Goal: Task Accomplishment & Management: Use online tool/utility

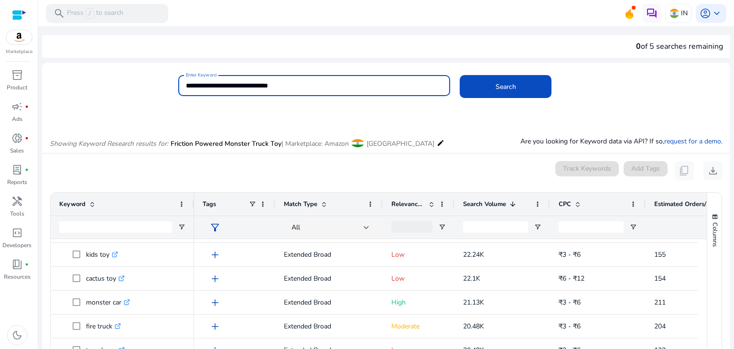
click at [323, 85] on input "**********" at bounding box center [314, 85] width 257 height 11
paste input
type input "**********"
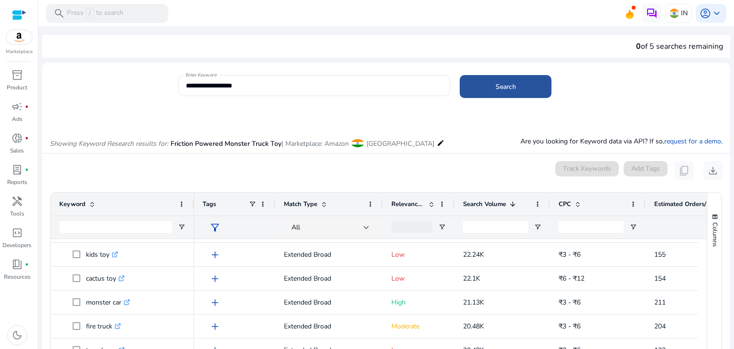
click at [490, 87] on span at bounding box center [506, 86] width 92 height 23
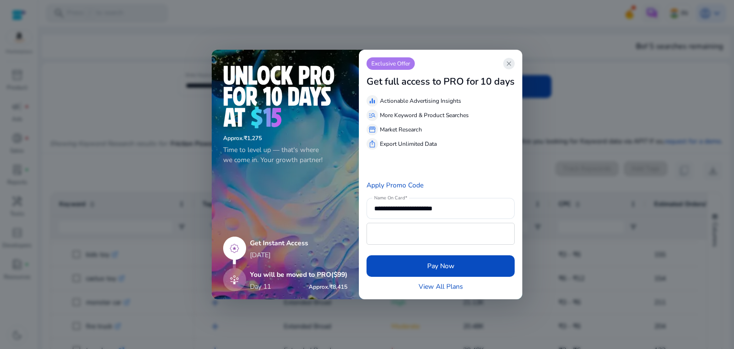
click at [513, 64] on span "close" at bounding box center [509, 64] width 8 height 8
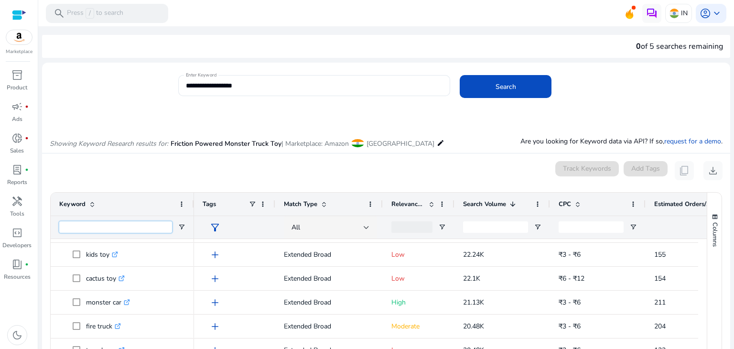
click at [153, 229] on input "Keyword Filter Input" at bounding box center [115, 226] width 113 height 11
paste input "**********"
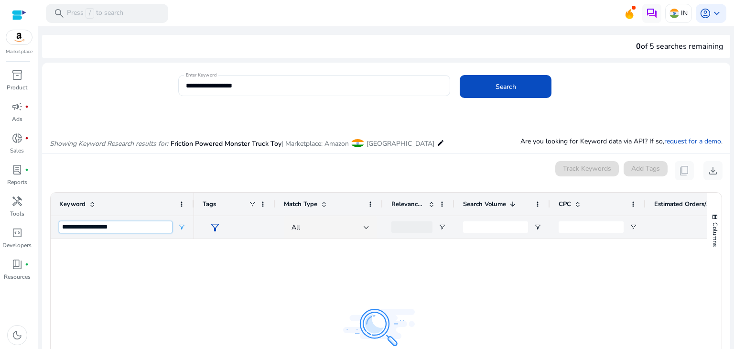
click at [150, 224] on input "**********" at bounding box center [115, 226] width 113 height 11
type input "*"
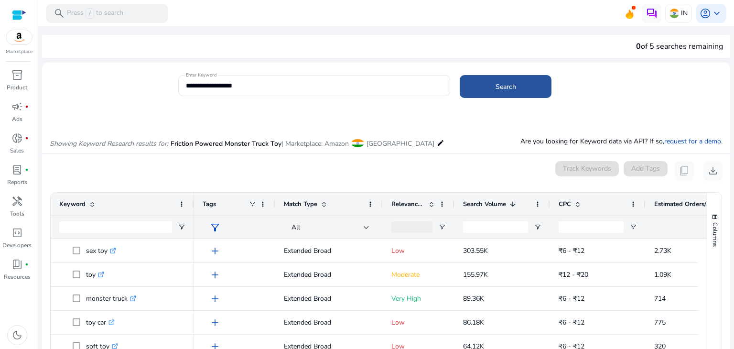
click at [487, 91] on span at bounding box center [506, 86] width 92 height 23
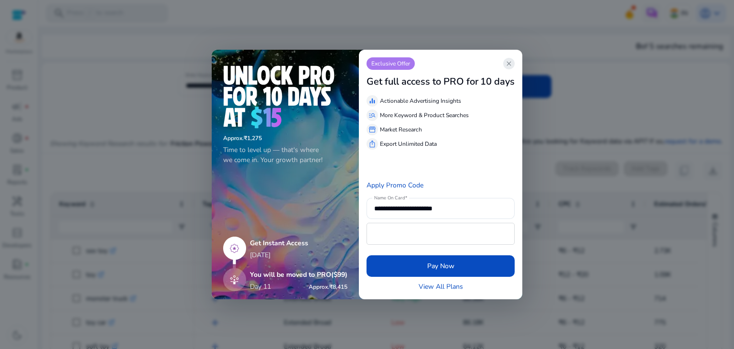
click at [508, 65] on span "close" at bounding box center [509, 64] width 8 height 8
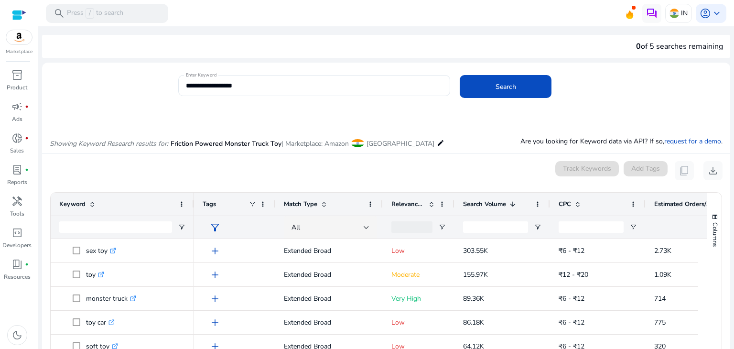
click at [480, 203] on span "Search Volume" at bounding box center [484, 204] width 43 height 9
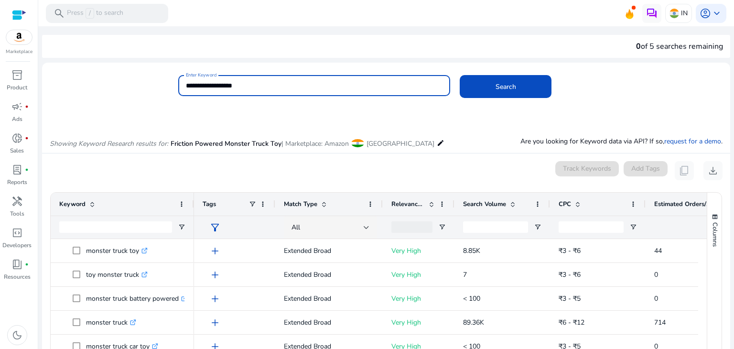
click at [337, 80] on input "**********" at bounding box center [314, 85] width 257 height 11
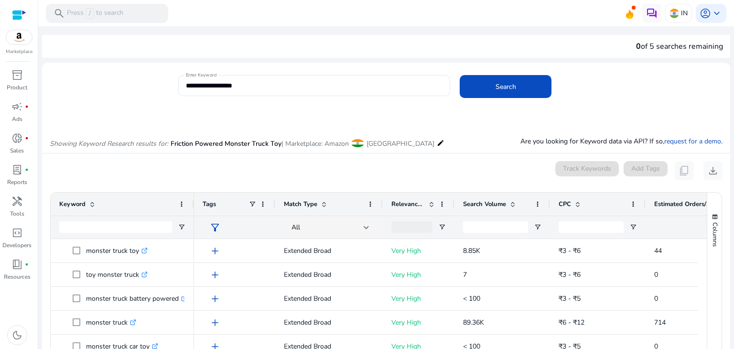
click at [437, 144] on mat-icon "edit" at bounding box center [441, 142] width 8 height 11
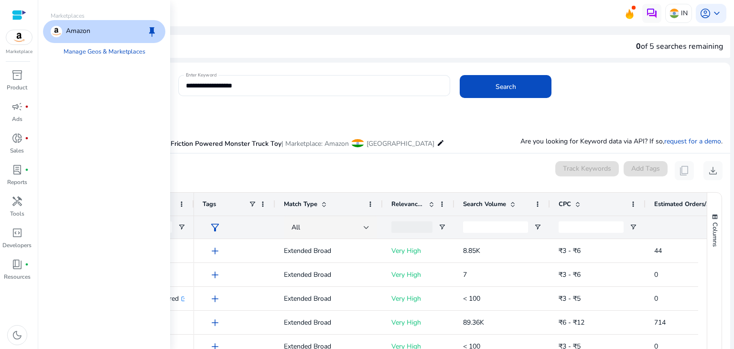
click at [418, 104] on div at bounding box center [314, 101] width 272 height 10
click at [495, 82] on span "Search" at bounding box center [505, 87] width 21 height 10
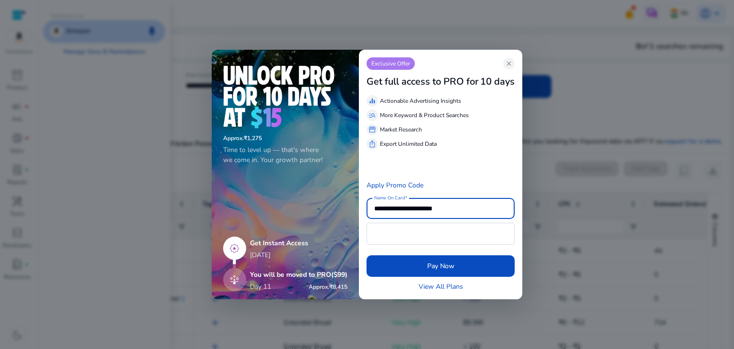
click at [503, 62] on div "Exclusive Offer close" at bounding box center [440, 63] width 148 height 12
click at [510, 65] on span "close" at bounding box center [509, 64] width 8 height 8
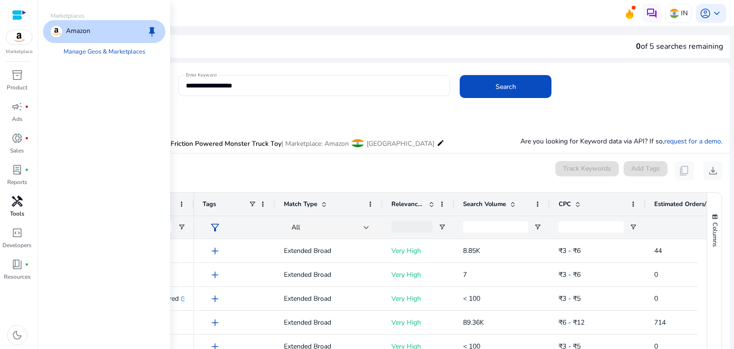
click at [17, 209] on p "Tools" at bounding box center [17, 213] width 14 height 9
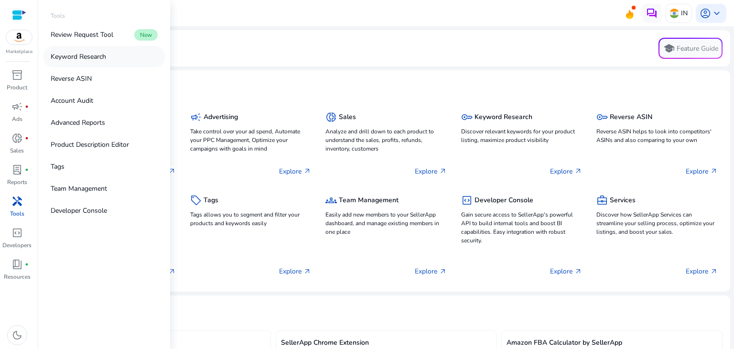
click at [84, 60] on p "Keyword Research" at bounding box center [78, 57] width 55 height 10
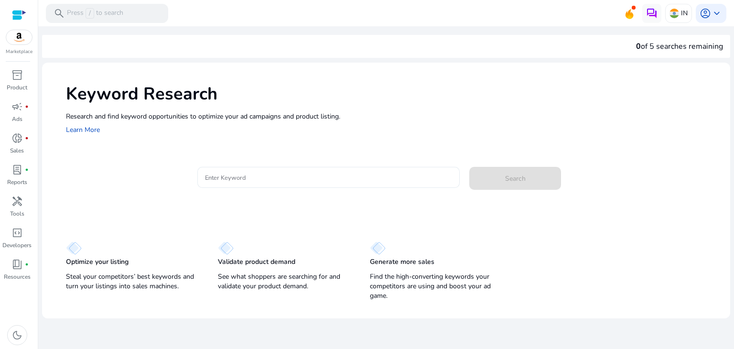
click at [275, 180] on input "Enter Keyword" at bounding box center [328, 177] width 247 height 11
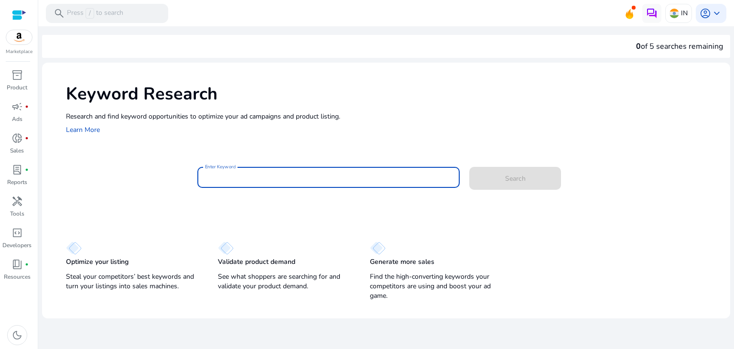
paste input "**********"
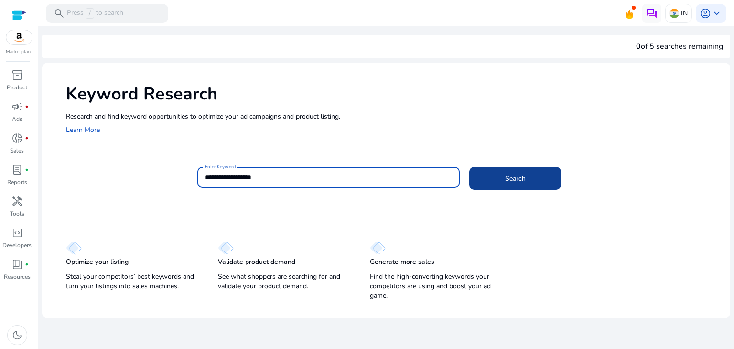
type input "**********"
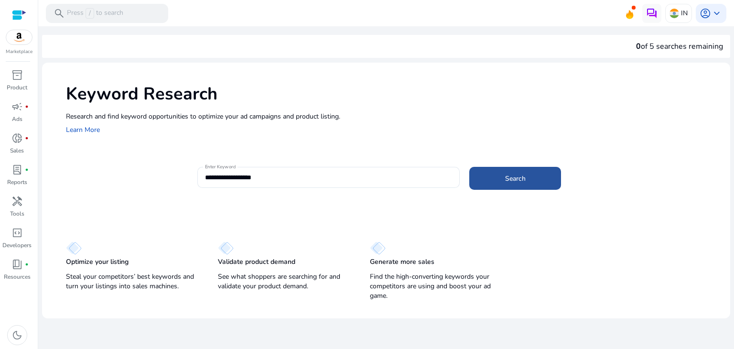
click at [504, 180] on span at bounding box center [515, 178] width 92 height 23
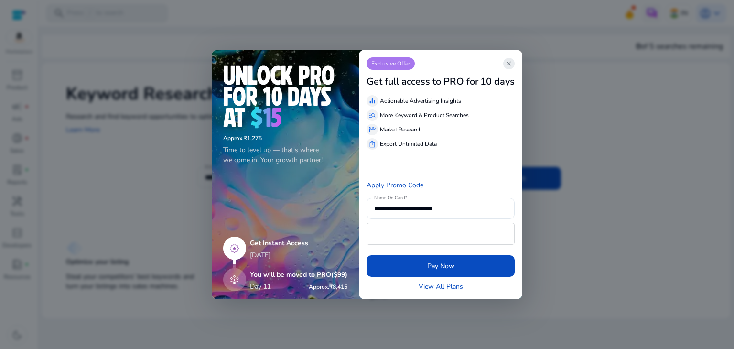
click at [508, 62] on span "close" at bounding box center [509, 64] width 8 height 8
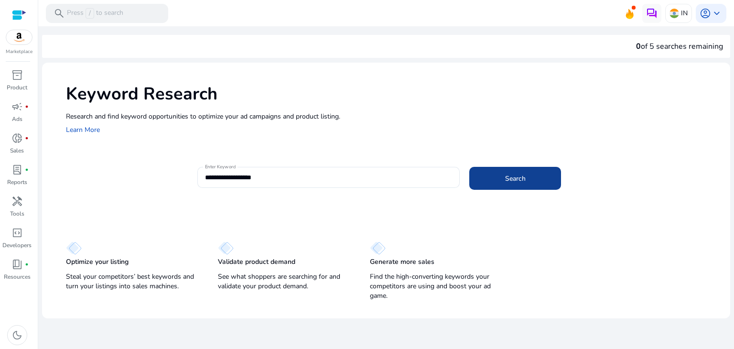
drag, startPoint x: 506, startPoint y: 191, endPoint x: 514, endPoint y: 178, distance: 15.0
click at [514, 178] on div "**********" at bounding box center [459, 182] width 525 height 31
click at [514, 178] on span "Search" at bounding box center [515, 178] width 21 height 10
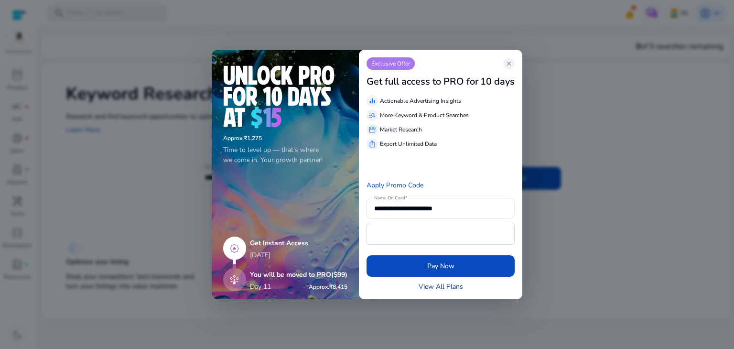
click at [452, 287] on link "View All Plans" at bounding box center [440, 286] width 44 height 10
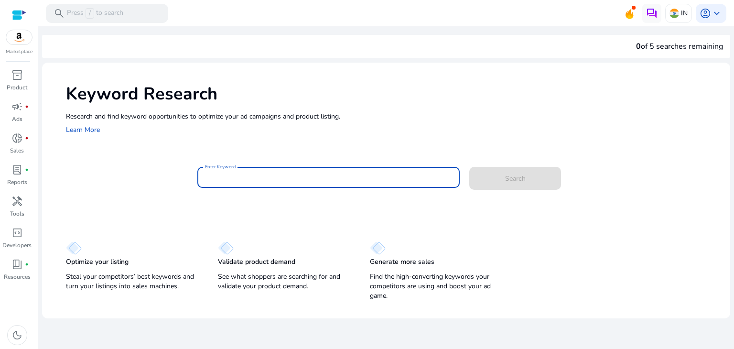
click at [231, 180] on input "Enter Keyword" at bounding box center [328, 177] width 247 height 11
paste input "**********"
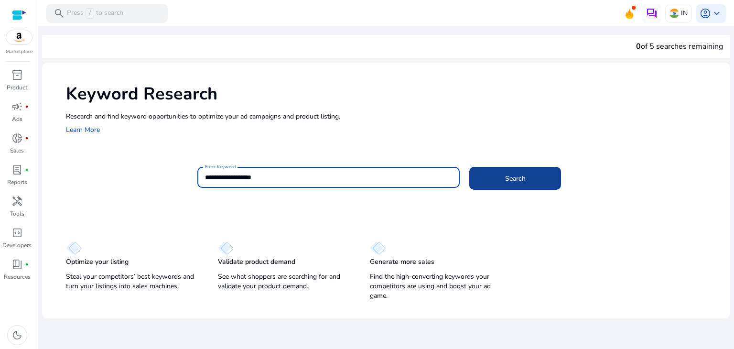
type input "**********"
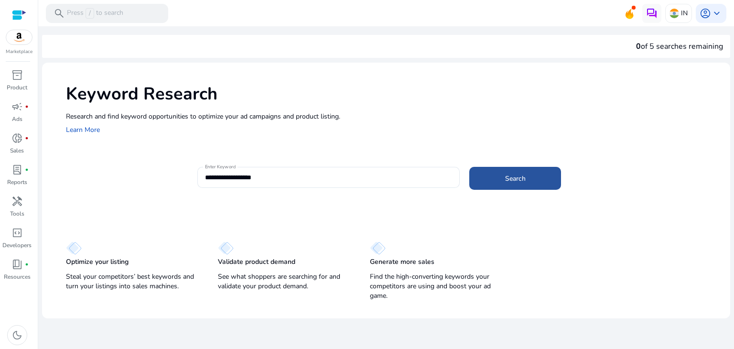
click at [539, 182] on span at bounding box center [515, 178] width 92 height 23
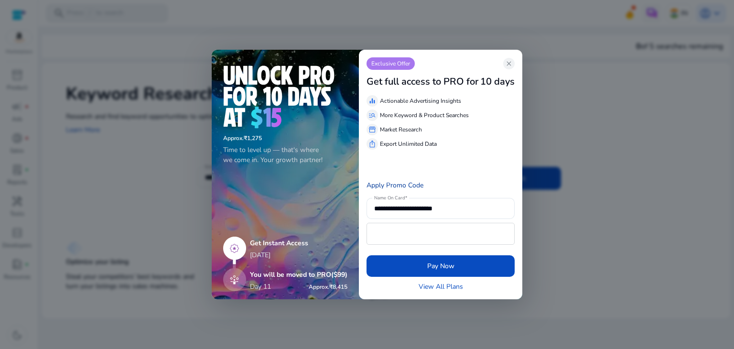
click at [406, 188] on link "Apply Promo Code" at bounding box center [394, 185] width 57 height 9
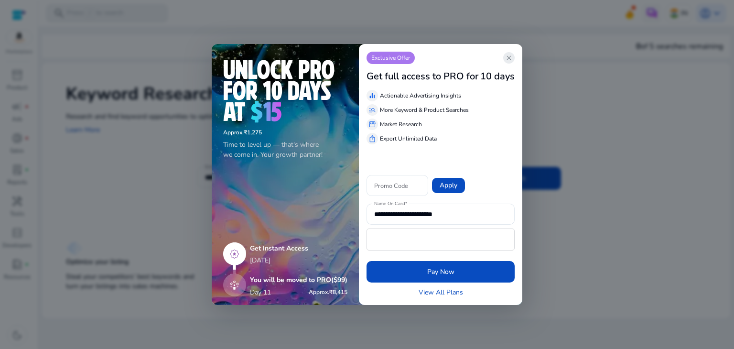
click at [507, 56] on span "close" at bounding box center [509, 58] width 8 height 8
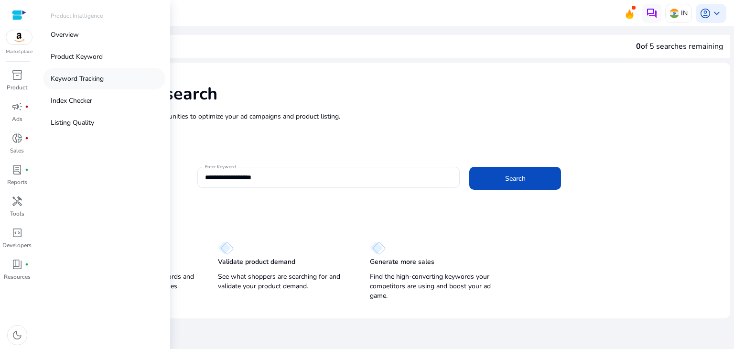
click at [82, 79] on p "Keyword Tracking" at bounding box center [77, 79] width 53 height 10
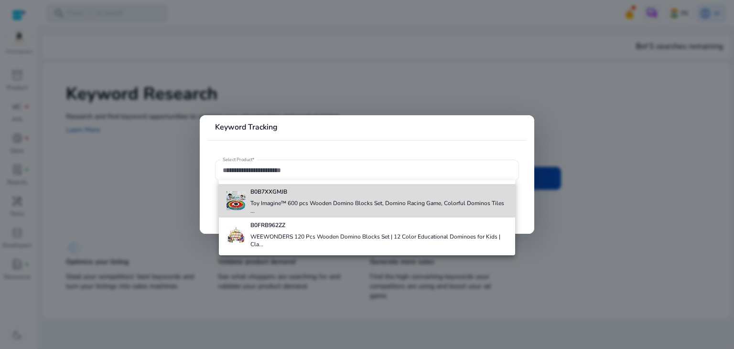
click at [325, 205] on h4 "Toy Imagine™ 600 pcs Wooden Domino Blocks Set, Domino Racing Game, Colorful Dom…" at bounding box center [378, 206] width 257 height 15
type input "**********"
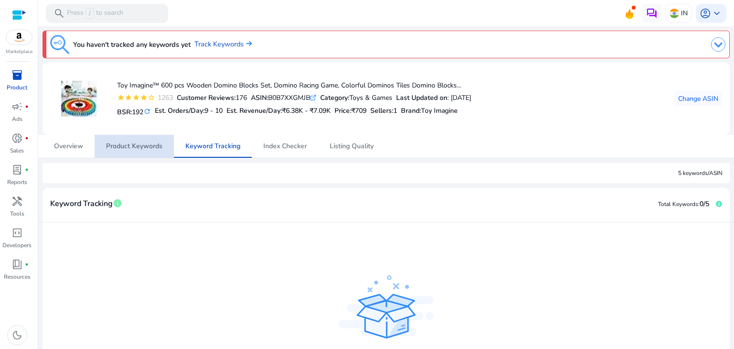
click at [168, 148] on link "Product Keywords" at bounding box center [134, 146] width 79 height 23
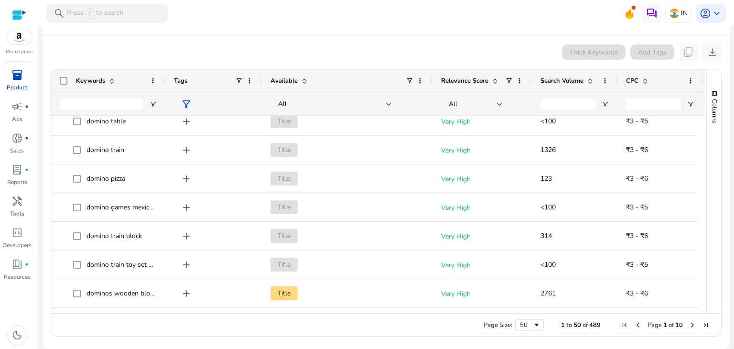
scroll to position [462, 0]
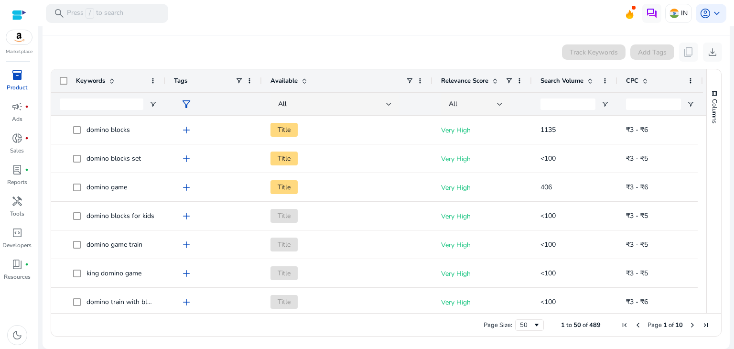
click at [547, 83] on span "Search Volume" at bounding box center [561, 80] width 43 height 9
click at [543, 77] on span "Search Volume" at bounding box center [561, 80] width 43 height 9
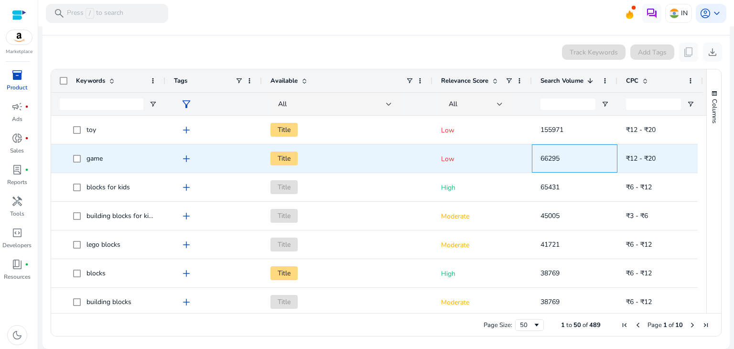
drag, startPoint x: 561, startPoint y: 159, endPoint x: 539, endPoint y: 159, distance: 22.0
click at [539, 159] on div "66295" at bounding box center [575, 158] width 86 height 28
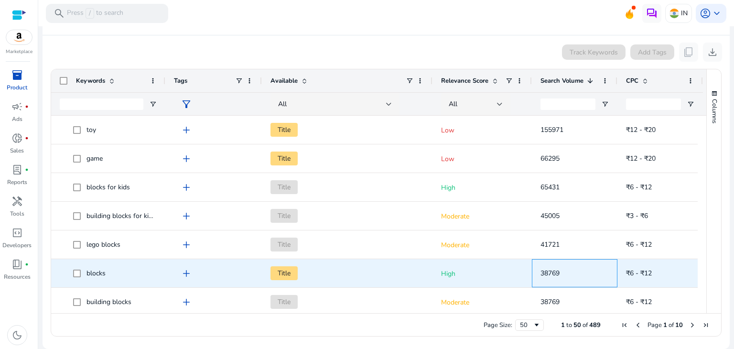
drag, startPoint x: 558, startPoint y: 273, endPoint x: 541, endPoint y: 275, distance: 17.7
click at [541, 275] on span "38769" at bounding box center [549, 272] width 19 height 9
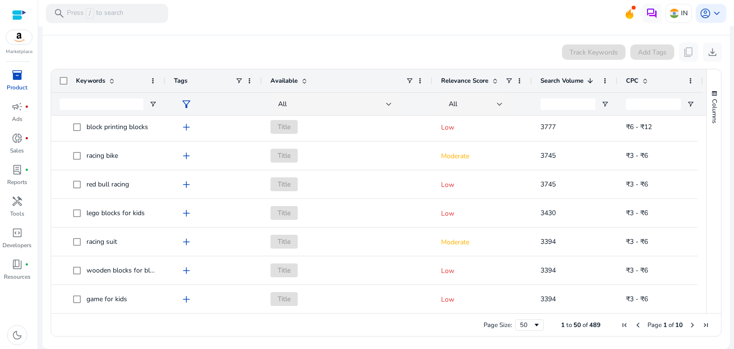
click at [690, 323] on span "Next Page" at bounding box center [692, 325] width 8 height 8
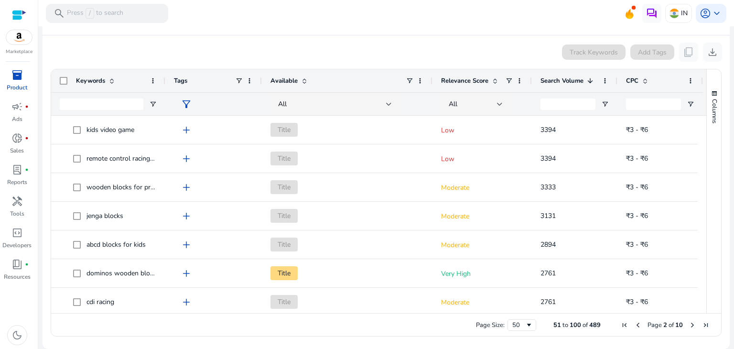
drag, startPoint x: 702, startPoint y: 130, endPoint x: 702, endPoint y: 146, distance: 15.8
click at [706, 146] on div "Columns Keywords Column Labels Drag here to set column labels" at bounding box center [713, 191] width 15 height 244
click at [635, 325] on span "Previous Page" at bounding box center [638, 325] width 8 height 8
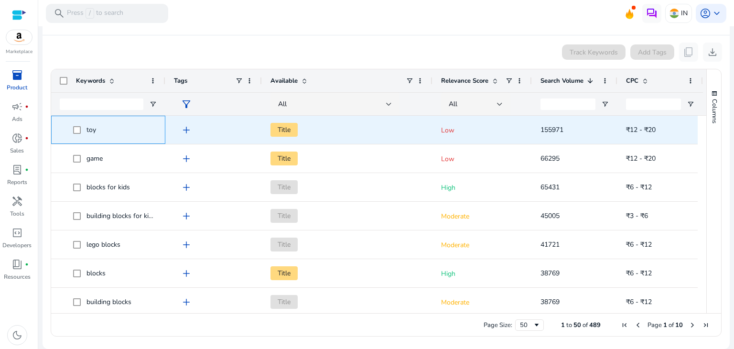
drag, startPoint x: 86, startPoint y: 130, endPoint x: 99, endPoint y: 128, distance: 14.0
click at [99, 128] on span "toy" at bounding box center [115, 130] width 84 height 20
copy span "toy"
click at [128, 129] on span "toy" at bounding box center [115, 130] width 84 height 20
drag, startPoint x: 86, startPoint y: 132, endPoint x: 98, endPoint y: 131, distance: 11.5
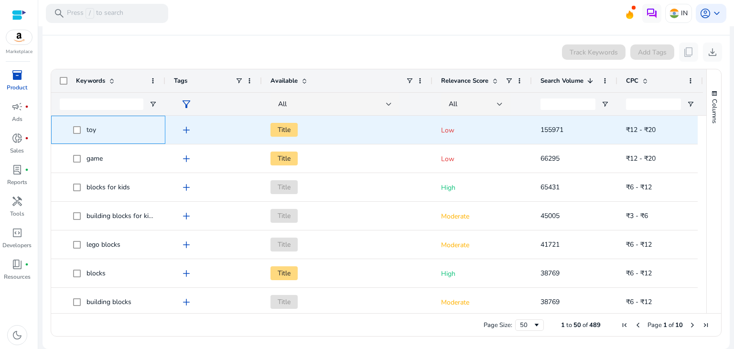
click at [98, 131] on span "toy" at bounding box center [115, 130] width 84 height 20
copy span "toy"
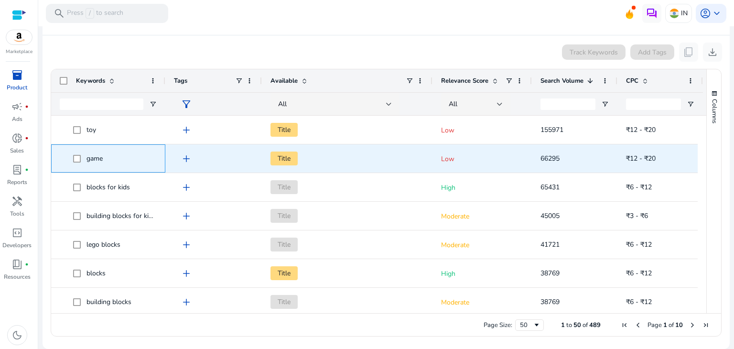
drag, startPoint x: 85, startPoint y: 161, endPoint x: 105, endPoint y: 160, distance: 20.1
click at [105, 160] on span "game" at bounding box center [115, 159] width 84 height 20
copy span "game"
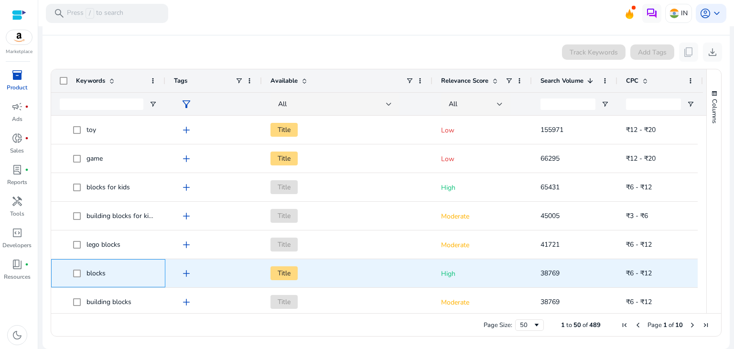
drag, startPoint x: 86, startPoint y: 274, endPoint x: 108, endPoint y: 275, distance: 22.5
click at [108, 275] on span "blocks" at bounding box center [115, 273] width 84 height 20
copy span "blocks"
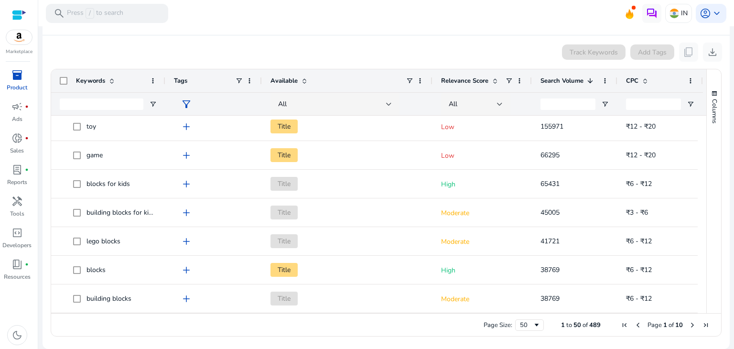
scroll to position [32, 0]
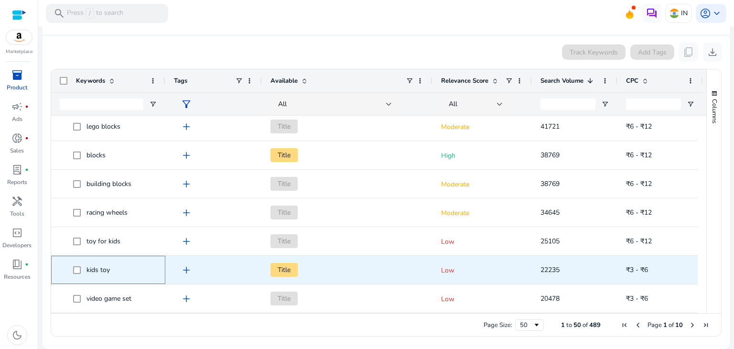
drag, startPoint x: 86, startPoint y: 272, endPoint x: 108, endPoint y: 270, distance: 22.5
click at [108, 270] on span "kids toy" at bounding box center [97, 269] width 23 height 9
copy span "kids toy"
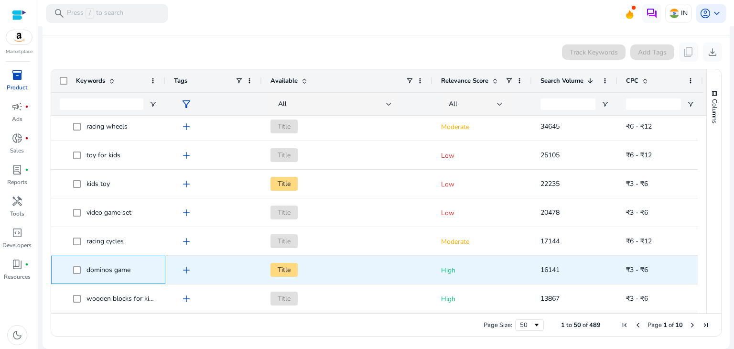
click at [86, 269] on span "dominos game" at bounding box center [108, 269] width 44 height 9
drag, startPoint x: 87, startPoint y: 269, endPoint x: 137, endPoint y: 265, distance: 49.3
click at [137, 265] on span "dominos game" at bounding box center [115, 270] width 84 height 20
copy span "dominos game"
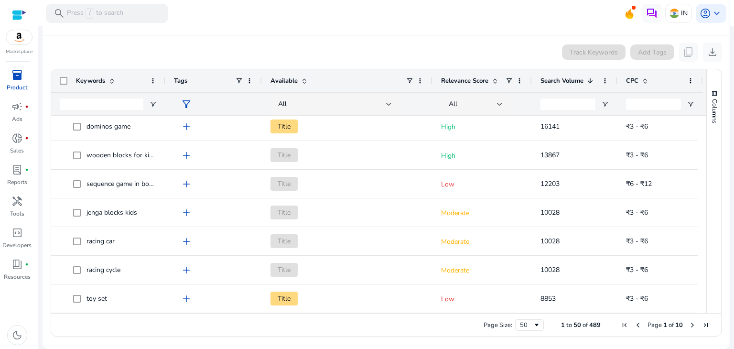
scroll to position [376, 0]
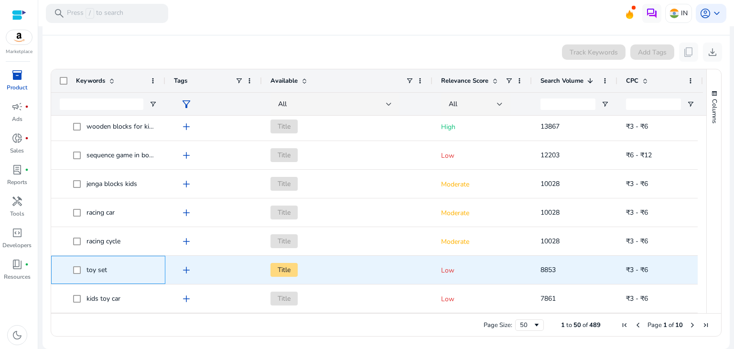
drag, startPoint x: 87, startPoint y: 270, endPoint x: 113, endPoint y: 272, distance: 25.4
click at [113, 272] on span "toy set" at bounding box center [115, 270] width 84 height 20
drag, startPoint x: 87, startPoint y: 269, endPoint x: 117, endPoint y: 272, distance: 30.2
click at [117, 272] on span "toy set" at bounding box center [115, 270] width 84 height 20
copy span "toy set"
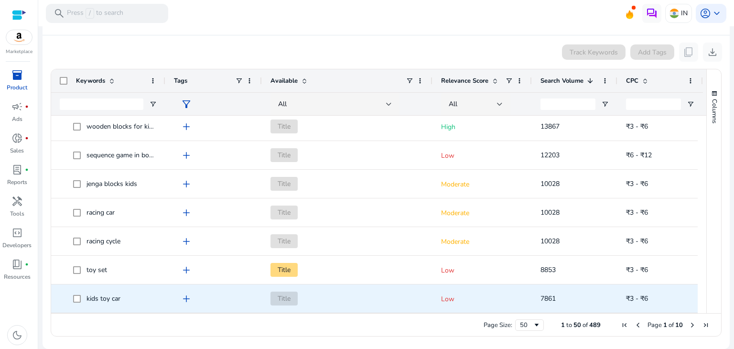
scroll to position [405, 0]
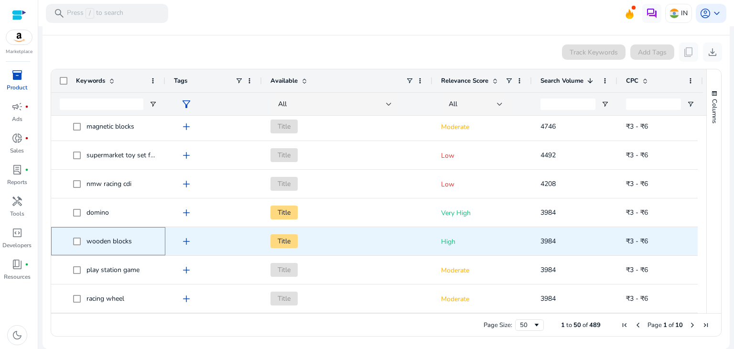
drag, startPoint x: 87, startPoint y: 243, endPoint x: 138, endPoint y: 248, distance: 50.9
click at [138, 248] on span "wooden blocks" at bounding box center [115, 241] width 84 height 20
copy span "wooden blocks"
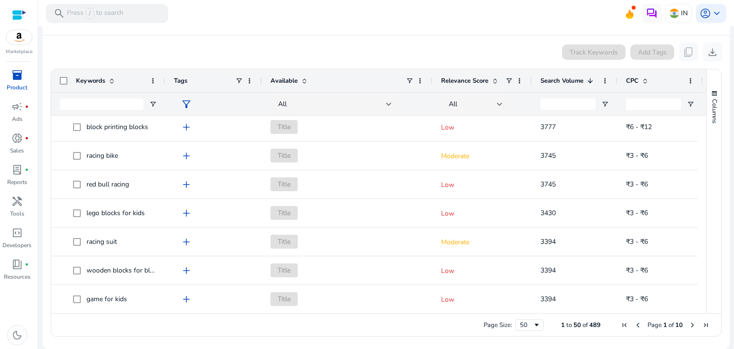
click at [689, 327] on span "Next Page" at bounding box center [692, 325] width 8 height 8
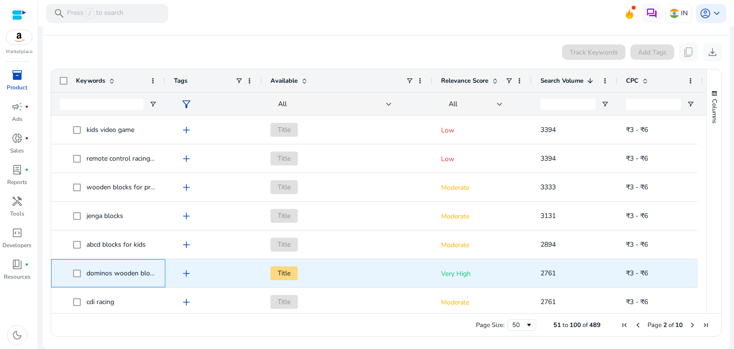
click at [88, 276] on span "dominos wooden blocks" at bounding box center [122, 272] width 73 height 9
drag, startPoint x: 88, startPoint y: 273, endPoint x: 107, endPoint y: 281, distance: 20.8
click at [185, 281] on div "dominos wooden blocks add Title Very High 2761 ₹3 - ₹6" at bounding box center [377, 273] width 652 height 29
click at [86, 273] on span "dominos wooden blocks" at bounding box center [122, 272] width 73 height 9
drag, startPoint x: 86, startPoint y: 273, endPoint x: 171, endPoint y: 278, distance: 85.2
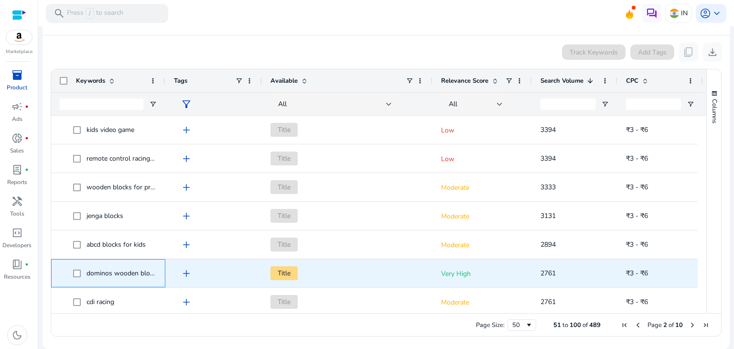
click at [171, 278] on div "dominos wooden blocks add Title Very High 2761 ₹3 - ₹6" at bounding box center [377, 273] width 652 height 29
copy div "dominos wooden blocks add"
drag, startPoint x: 87, startPoint y: 274, endPoint x: 171, endPoint y: 278, distance: 84.1
click at [171, 278] on div "kids educational games add Title Moderate 2292 ₹3 - ₹6" at bounding box center [377, 273] width 652 height 29
copy span "kids educational games"
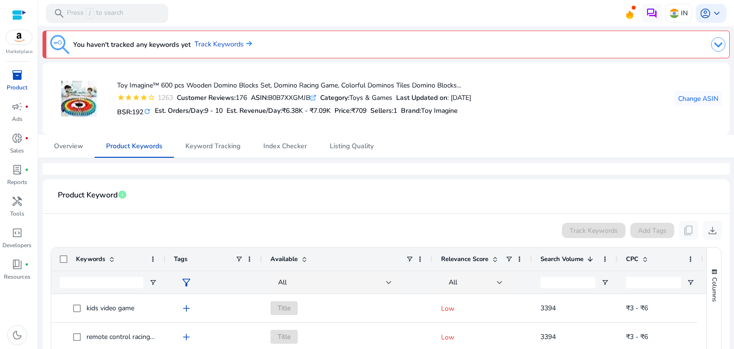
scroll to position [257, 0]
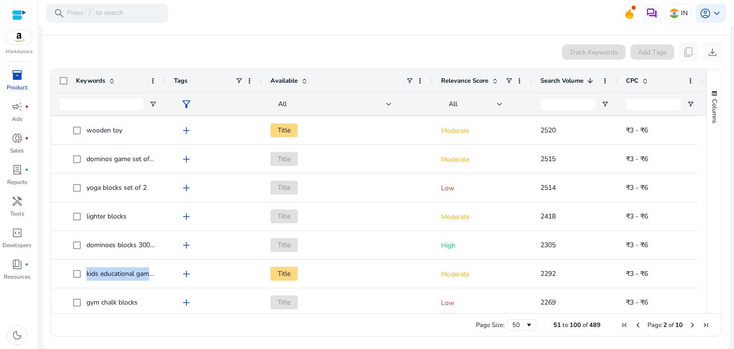
drag, startPoint x: 698, startPoint y: 160, endPoint x: 684, endPoint y: 40, distance: 120.7
click at [684, 40] on app-product-keyword-grid "Track Keywords Add Tags content_copy download Press SPACE to select this row. D…" at bounding box center [386, 188] width 672 height 306
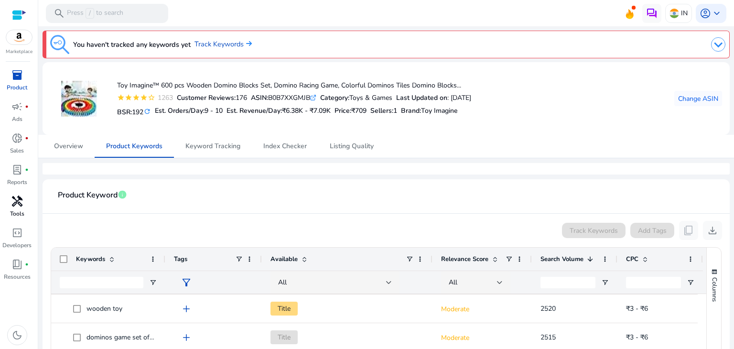
click at [17, 201] on span "handyman" at bounding box center [16, 200] width 11 height 11
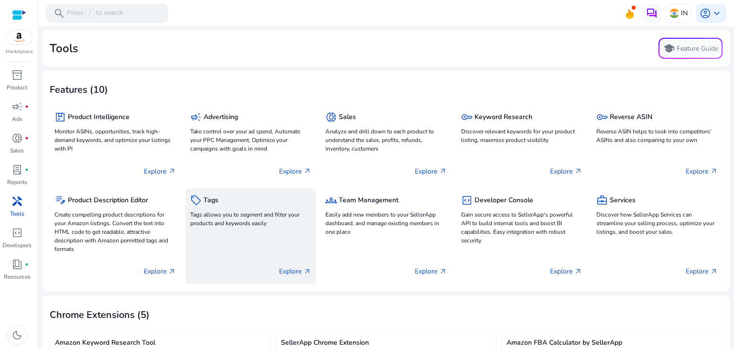
click at [216, 213] on p "Tags allows you to segment and filter your products and keywords easily" at bounding box center [250, 218] width 121 height 17
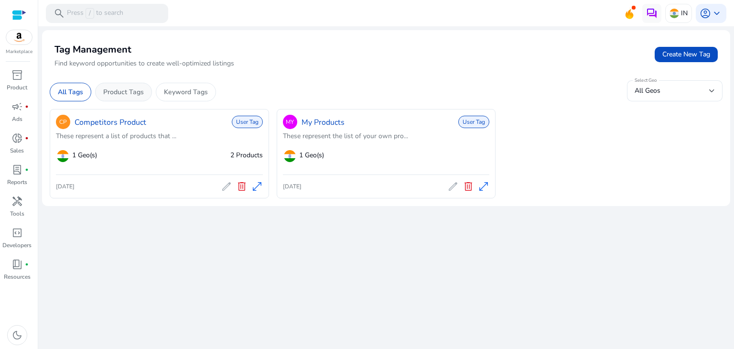
click at [126, 98] on div "Product Tags" at bounding box center [123, 92] width 57 height 19
click at [135, 96] on p "Product Tags" at bounding box center [123, 92] width 41 height 10
click at [189, 92] on p "Keyword Tags" at bounding box center [186, 92] width 44 height 10
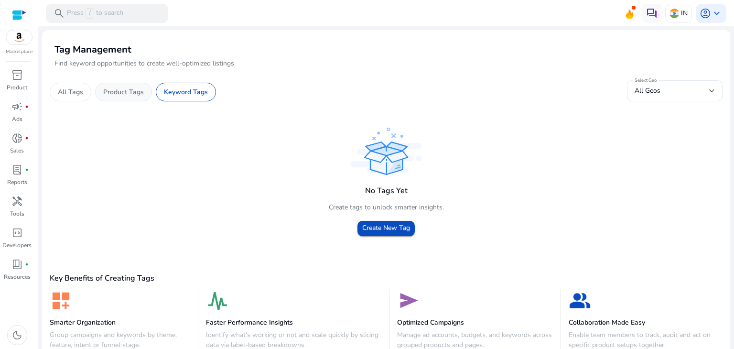
click at [139, 93] on p "Product Tags" at bounding box center [123, 92] width 41 height 10
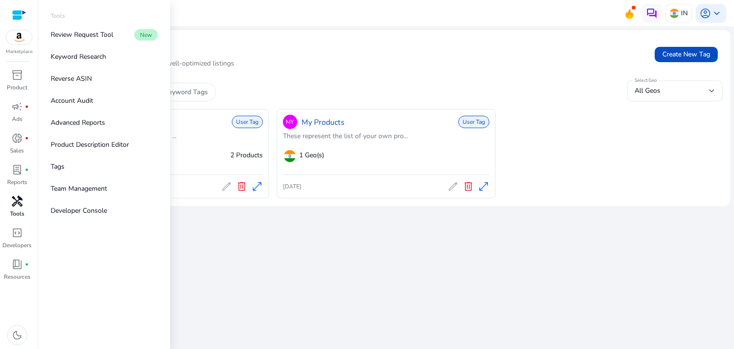
click at [15, 205] on span "handyman" at bounding box center [16, 200] width 11 height 11
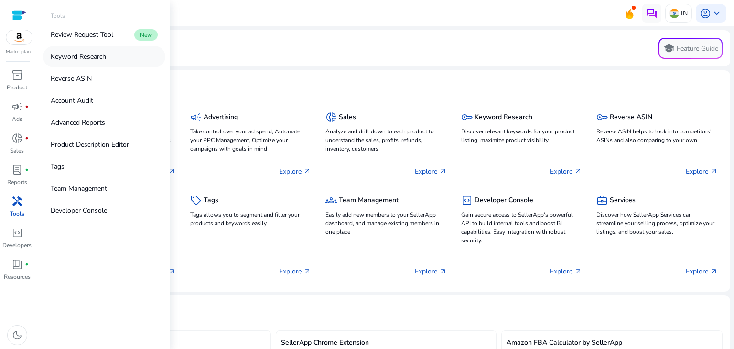
click at [76, 54] on p "Keyword Research" at bounding box center [78, 57] width 55 height 10
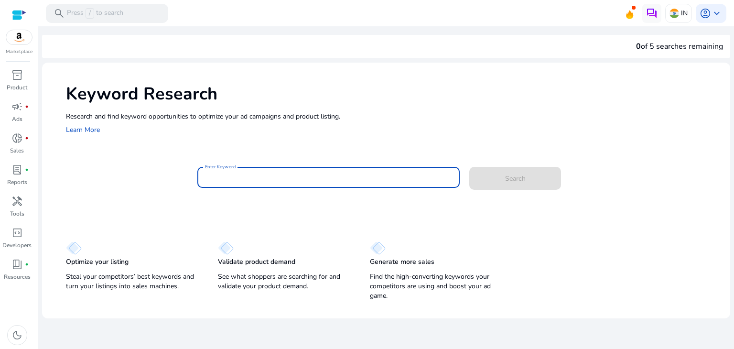
click at [260, 177] on input "Enter Keyword" at bounding box center [328, 177] width 247 height 11
paste input "**********"
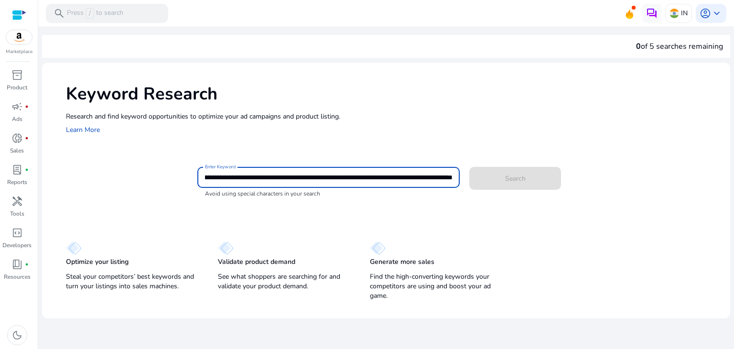
type input "**********"
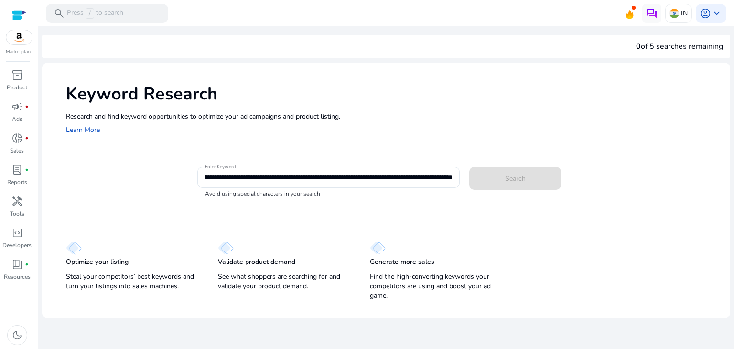
scroll to position [0, 0]
click at [520, 184] on div "Search" at bounding box center [508, 176] width 79 height 23
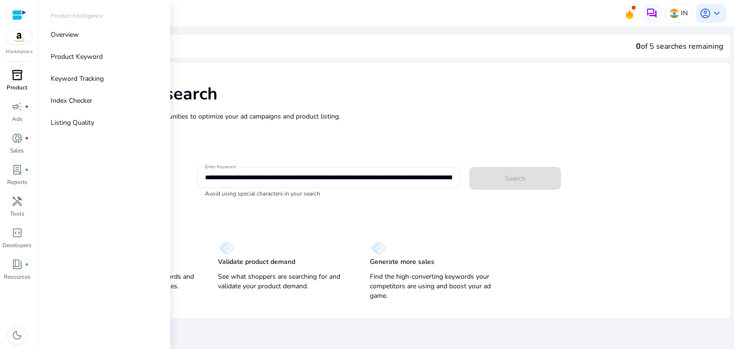
click at [18, 77] on span "inventory_2" at bounding box center [16, 74] width 11 height 11
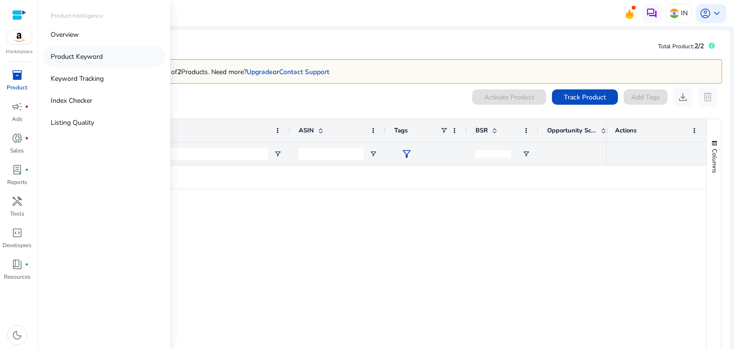
click at [76, 60] on p "Product Keyword" at bounding box center [77, 57] width 52 height 10
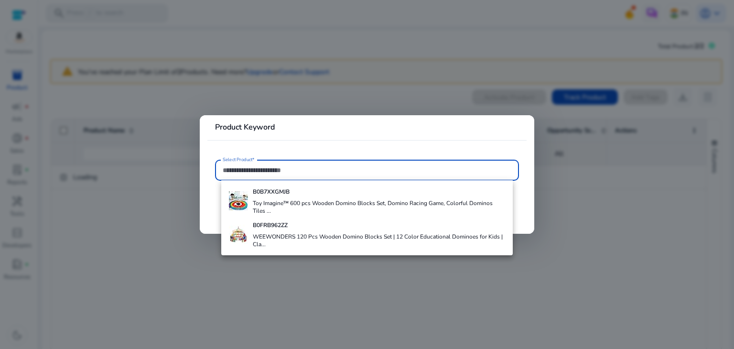
paste input "**********"
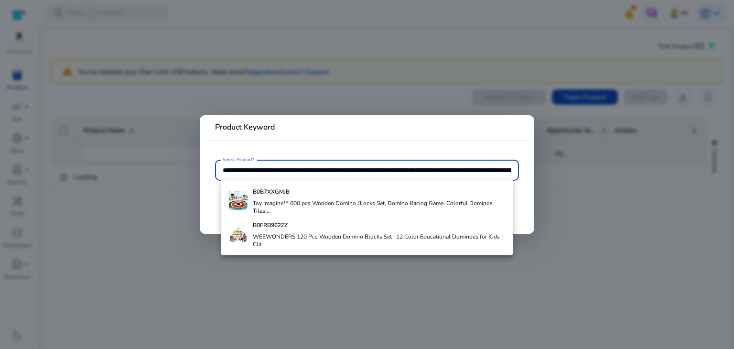
scroll to position [0, 2004]
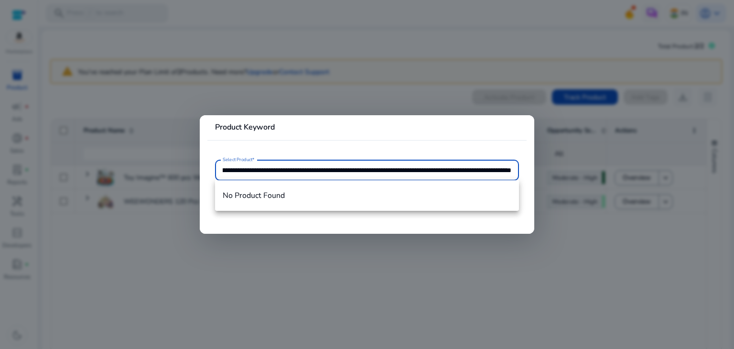
type input "**********"
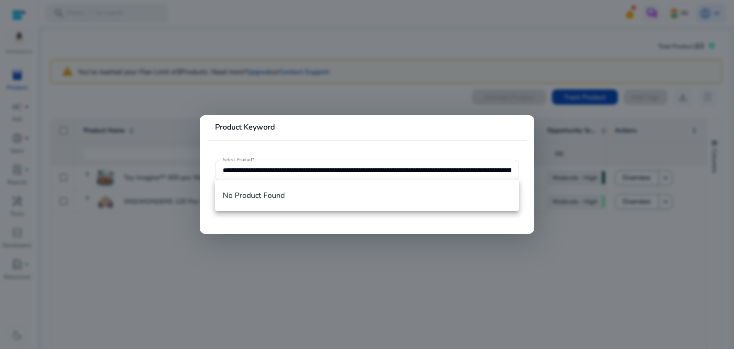
click at [540, 222] on div at bounding box center [367, 174] width 734 height 349
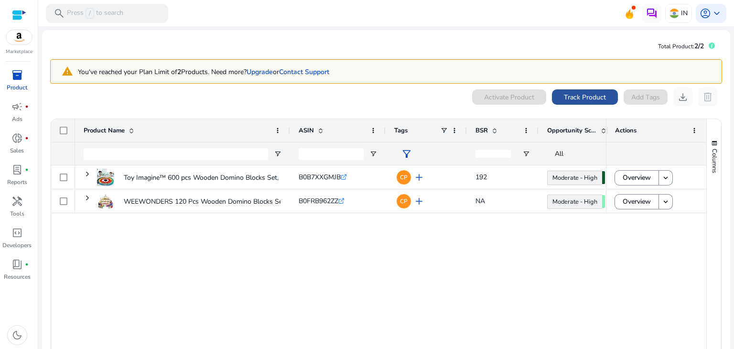
click at [573, 96] on span "Track Product" at bounding box center [585, 97] width 42 height 10
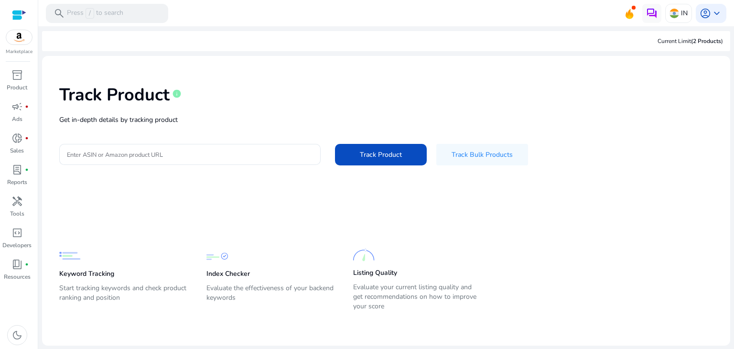
click at [151, 124] on p "Get in-depth details by tracking product" at bounding box center [385, 120] width 653 height 10
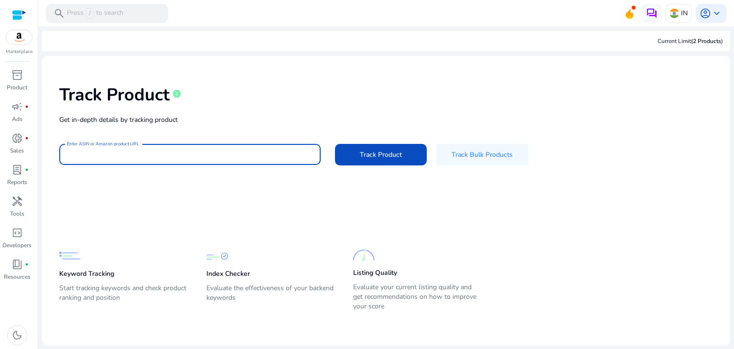
click at [130, 157] on input "Enter ASIN or Amazon product URL" at bounding box center [190, 154] width 246 height 11
paste input "**********"
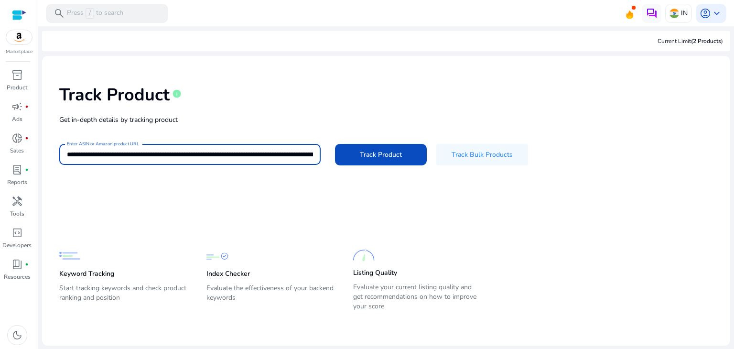
scroll to position [0, 2046]
type input "**********"
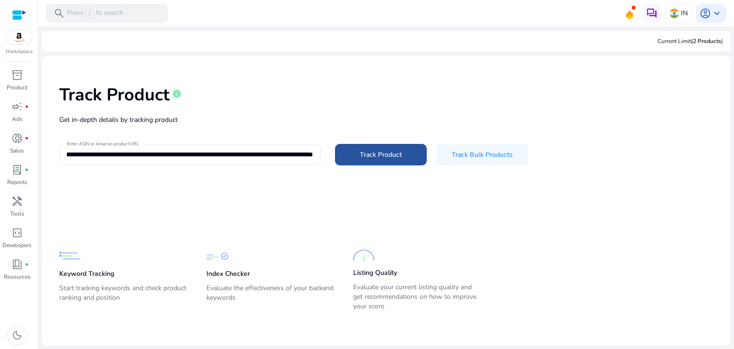
scroll to position [0, 0]
click at [378, 155] on span "Track Product" at bounding box center [381, 155] width 42 height 10
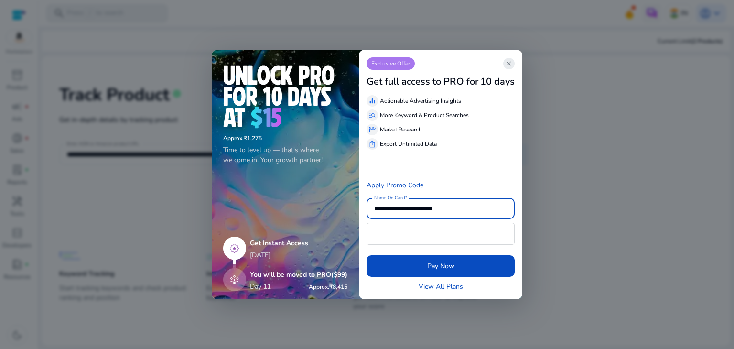
click at [510, 67] on span "close" at bounding box center [509, 64] width 8 height 8
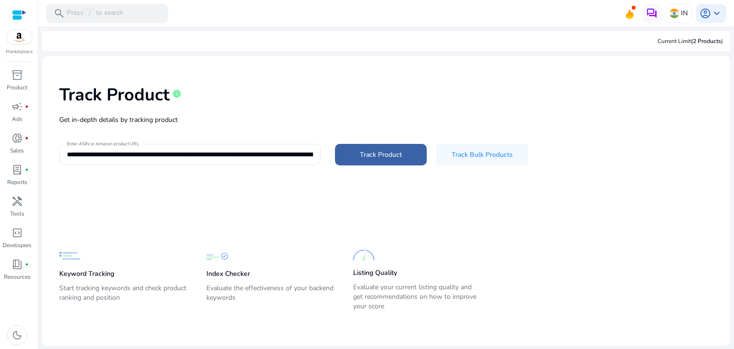
click at [383, 155] on span "Track Product" at bounding box center [381, 155] width 42 height 10
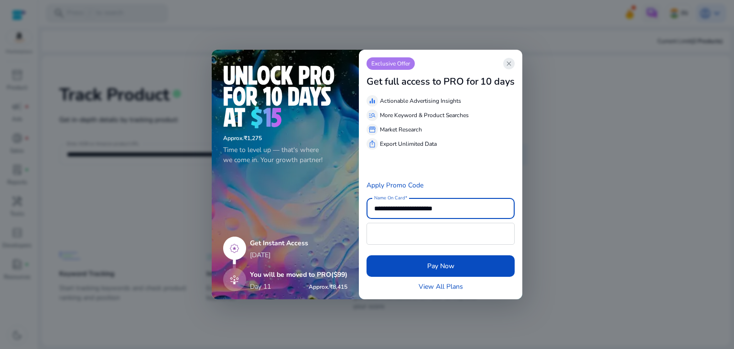
click at [506, 63] on span "close" at bounding box center [509, 64] width 8 height 8
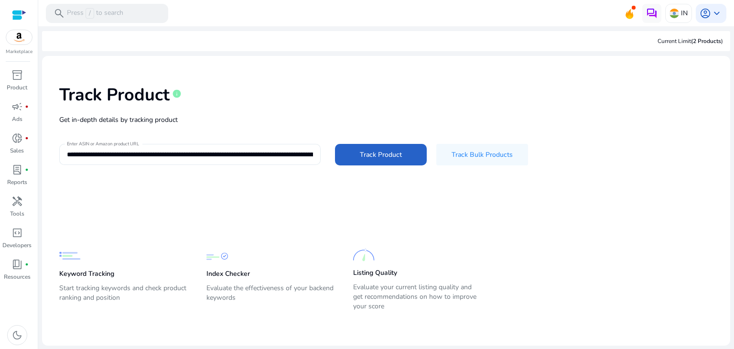
click at [284, 153] on input "**********" at bounding box center [190, 154] width 246 height 11
click at [15, 170] on span "lab_profile" at bounding box center [16, 169] width 11 height 11
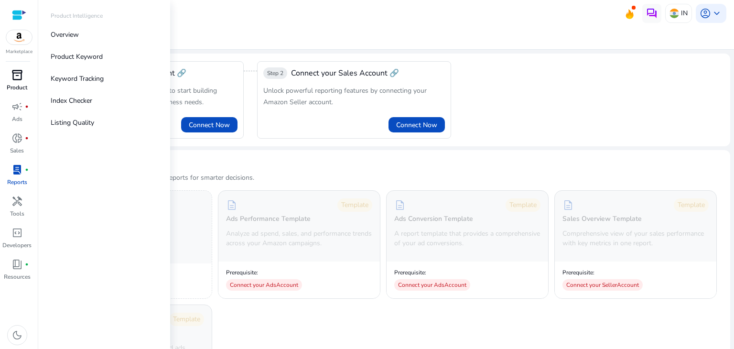
click at [11, 85] on p "Product" at bounding box center [17, 87] width 21 height 9
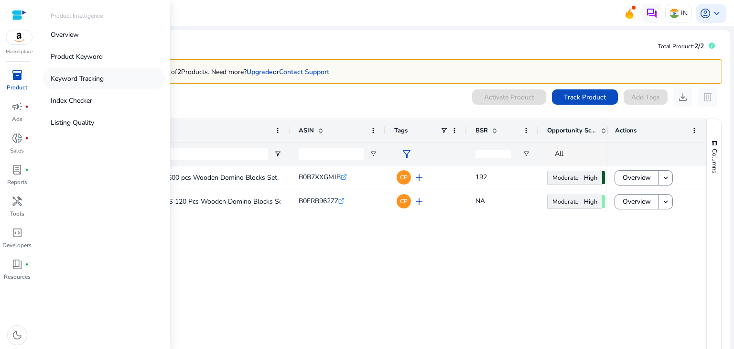
click at [84, 77] on p "Keyword Tracking" at bounding box center [77, 79] width 53 height 10
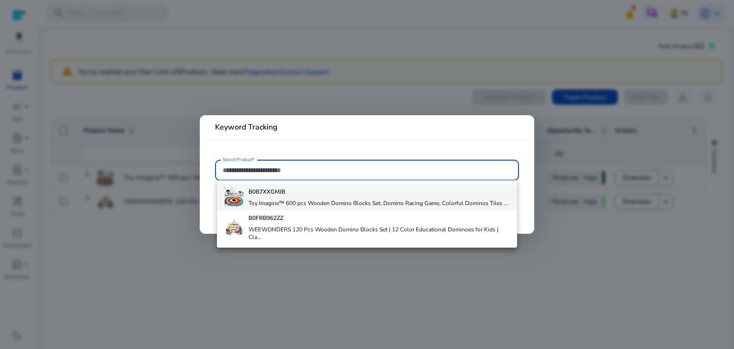
paste input "**********"
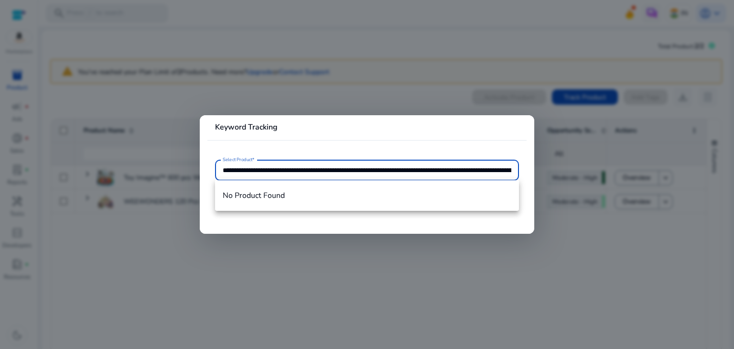
scroll to position [0, 2004]
type input "**********"
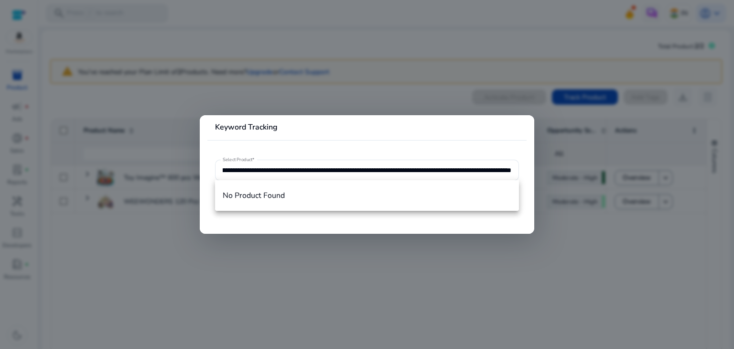
scroll to position [0, 0]
click at [542, 257] on div at bounding box center [367, 174] width 734 height 349
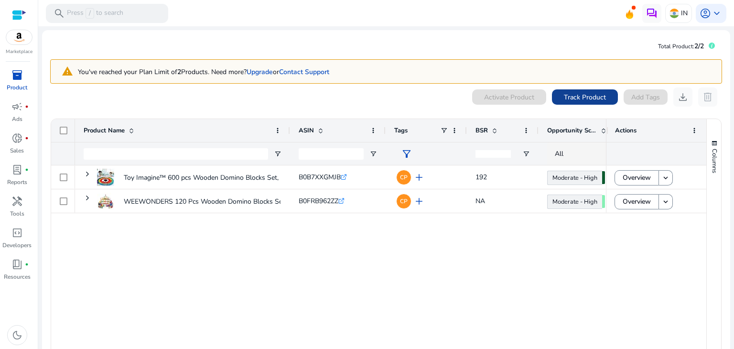
click at [574, 94] on span "Track Product" at bounding box center [585, 97] width 42 height 10
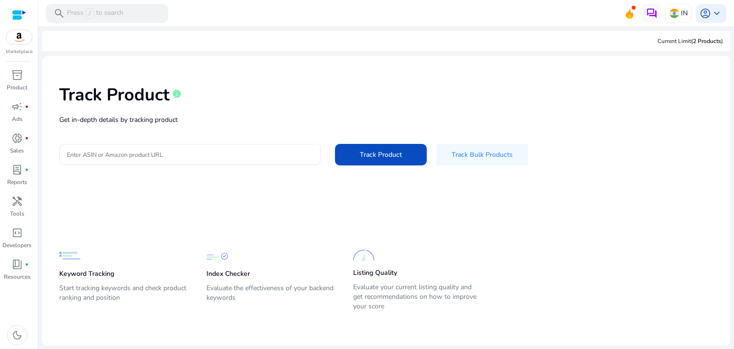
click at [228, 151] on input "Enter ASIN or Amazon product URL" at bounding box center [190, 154] width 246 height 11
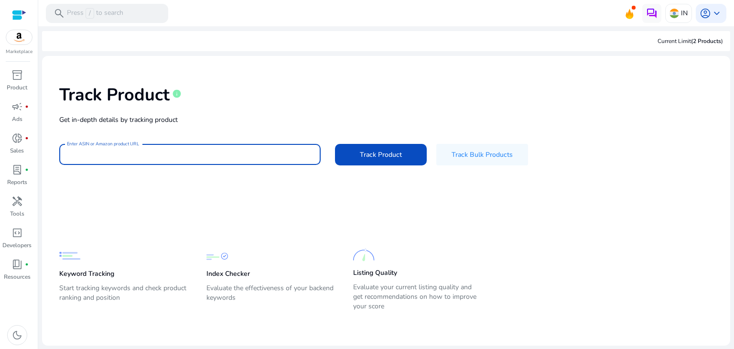
paste input "**********"
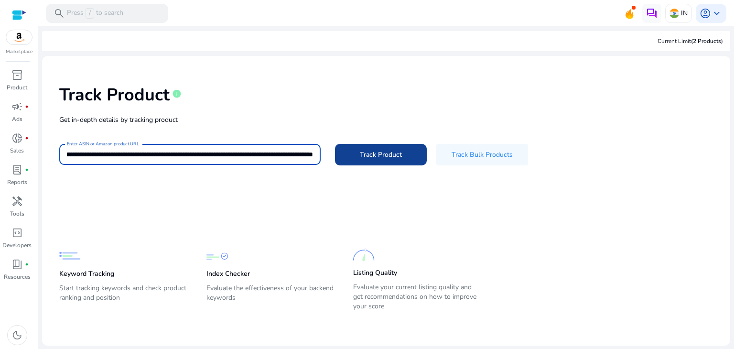
type input "**********"
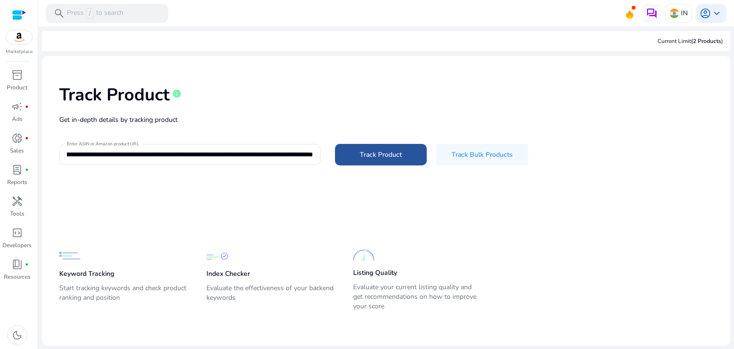
scroll to position [0, 0]
click at [368, 152] on span "Track Product" at bounding box center [381, 155] width 42 height 10
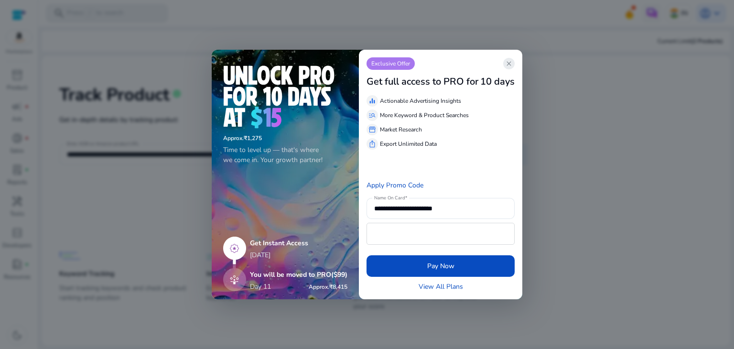
click at [506, 65] on span "close" at bounding box center [509, 64] width 8 height 8
